Goal: Information Seeking & Learning: Learn about a topic

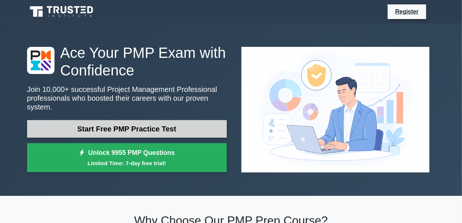
click at [153, 123] on link "Start Free PMP Practice Test" at bounding box center [127, 129] width 200 height 18
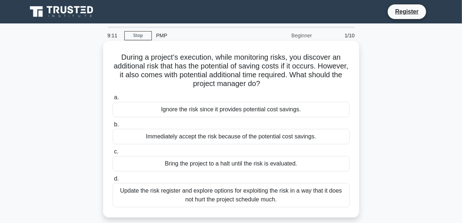
click at [136, 197] on div "Update the risk register and explore options for exploiting the risk in a way t…" at bounding box center [231, 195] width 237 height 24
click at [113, 181] on input "d. Update the risk register and explore options for exploiting the risk in a wa…" at bounding box center [113, 178] width 0 height 5
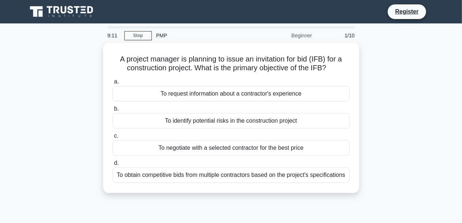
click at [136, 193] on div "A project manager is planning to issue an invitation for bid (IFB) for a constr…" at bounding box center [231, 118] width 256 height 150
click at [350, 38] on div "2/10" at bounding box center [337, 35] width 43 height 15
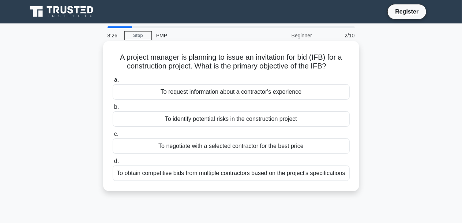
click at [231, 173] on div "To obtain competitive bids from multiple contractors based on the project's spe…" at bounding box center [231, 172] width 237 height 15
click at [113, 164] on input "d. To obtain competitive bids from multiple contractors based on the project's …" at bounding box center [113, 161] width 0 height 5
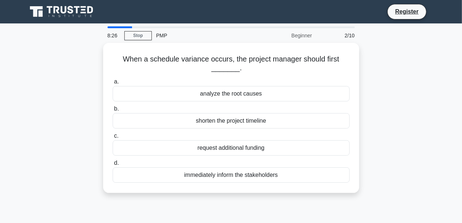
click at [231, 173] on div "immediately inform the stakeholders" at bounding box center [231, 174] width 237 height 15
click at [113, 165] on input "d. immediately inform the stakeholders" at bounding box center [113, 163] width 0 height 5
